Goal: Transaction & Acquisition: Purchase product/service

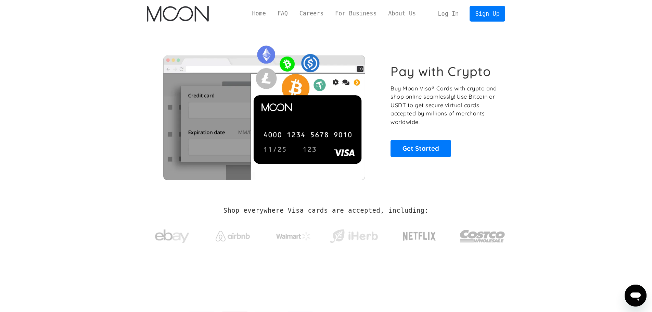
click at [458, 13] on link "Log In" at bounding box center [448, 13] width 32 height 15
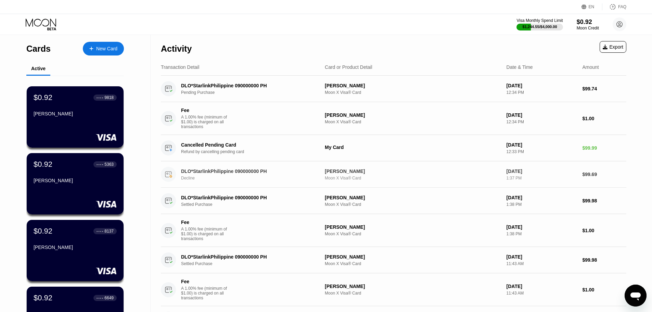
click at [203, 174] on div "DLO*StarlinkPhilippine 090000000 PH" at bounding box center [247, 170] width 133 height 5
click at [339, 173] on div "[PERSON_NAME]" at bounding box center [413, 170] width 176 height 5
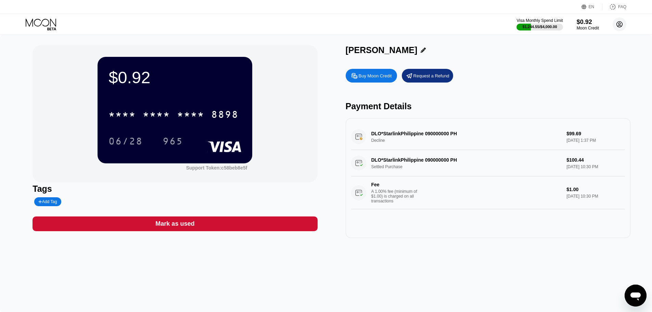
click at [620, 26] on icon at bounding box center [620, 25] width 4 height 4
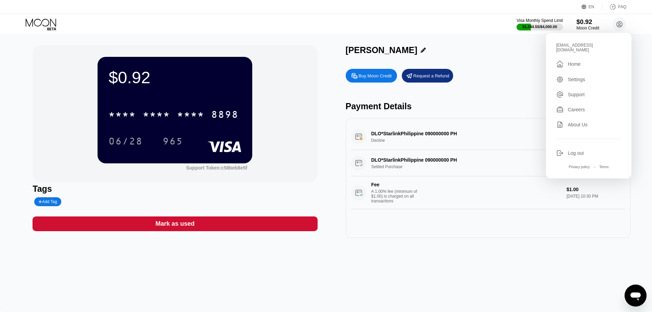
click at [584, 26] on div "Moon Credit" at bounding box center [587, 28] width 23 height 5
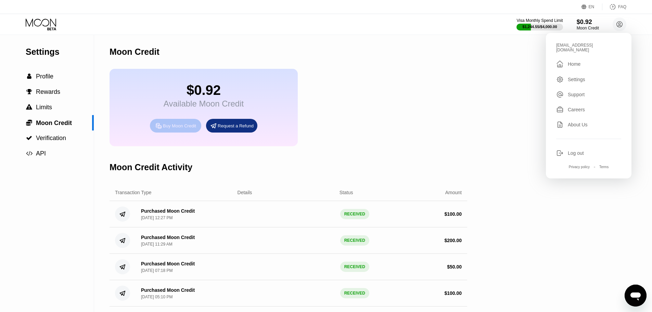
click at [173, 129] on div "Buy Moon Credit" at bounding box center [179, 126] width 33 height 6
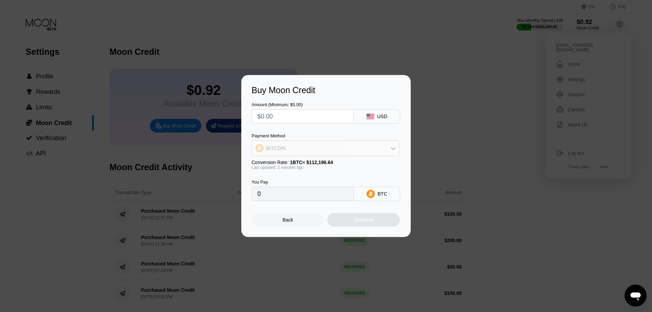
click at [291, 149] on div "BITCOIN" at bounding box center [326, 148] width 148 height 14
click at [281, 182] on span "USDT on TRON" at bounding box center [285, 181] width 35 height 5
type input "0.00"
click at [285, 117] on input "text" at bounding box center [302, 117] width 91 height 14
type input "$10"
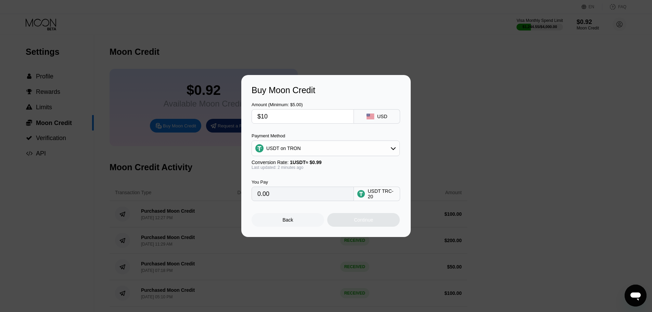
type input "1.01"
type input "$100"
type input "101.01"
type input "$100"
click at [356, 222] on div "Continue" at bounding box center [363, 219] width 19 height 5
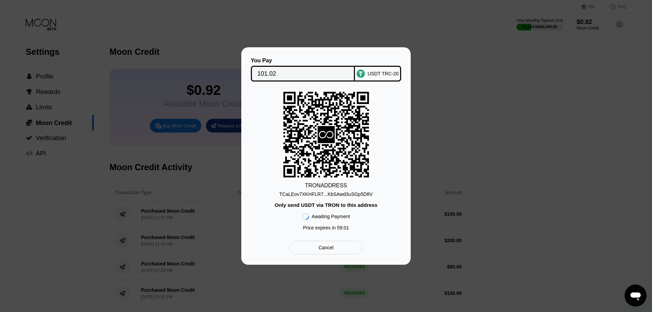
click at [327, 192] on div "TCaLEov7XKHFLR7...KbSAwd3uSGp5D8V" at bounding box center [325, 193] width 93 height 5
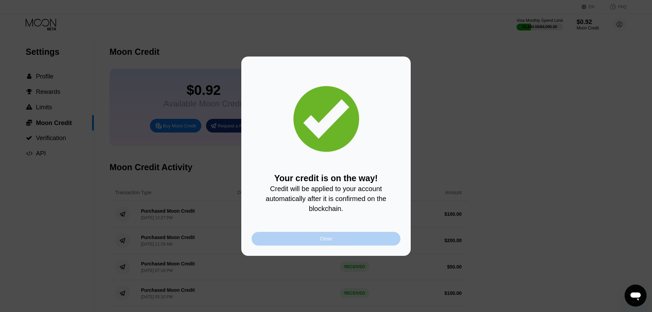
click at [382, 235] on div "Close" at bounding box center [326, 239] width 149 height 14
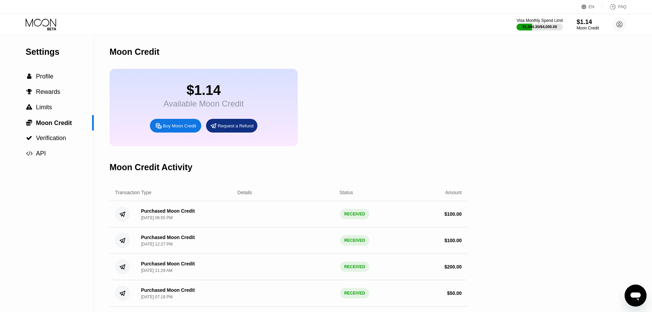
click at [37, 27] on icon at bounding box center [42, 24] width 32 height 12
